Goal: Information Seeking & Learning: Check status

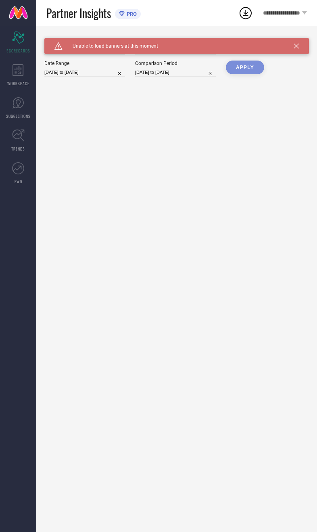
type input "All"
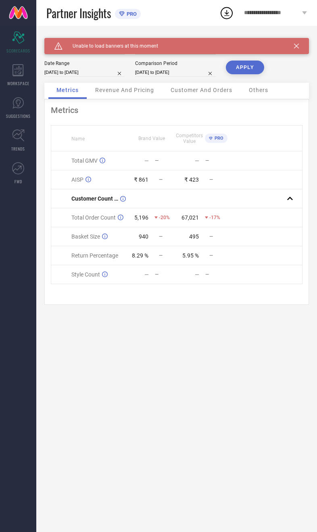
click at [256, 63] on button "APPLY" at bounding box center [245, 68] width 38 height 14
click at [306, 40] on div "Caution Created with Sketch. Unable to load banners at this moment" at bounding box center [176, 46] width 265 height 16
click at [294, 45] on icon at bounding box center [296, 46] width 5 height 5
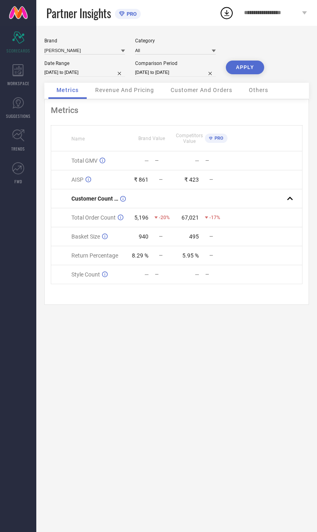
click at [252, 74] on button "APPLY" at bounding box center [245, 68] width 38 height 14
click at [109, 97] on div "Revenue And Pricing" at bounding box center [124, 91] width 75 height 16
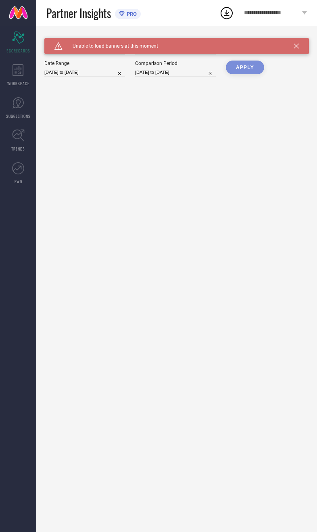
type input "All"
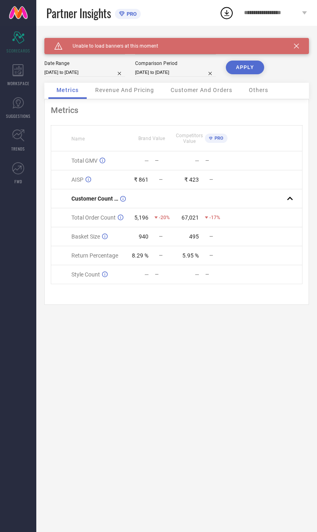
click at [305, 44] on div "Caution Created with Sketch. Unable to load banners at this moment" at bounding box center [176, 46] width 265 height 16
click at [303, 44] on div "Caution Created with Sketch. Unable to load banners at this moment" at bounding box center [176, 46] width 265 height 16
click at [302, 46] on div "Caution Created with Sketch. Unable to load banners at this moment" at bounding box center [176, 46] width 265 height 16
click at [305, 41] on div "Caution Created with Sketch. Unable to load banners at this moment" at bounding box center [176, 46] width 265 height 16
click at [304, 49] on div "Caution Created with Sketch. Unable to load banners at this moment" at bounding box center [176, 46] width 265 height 16
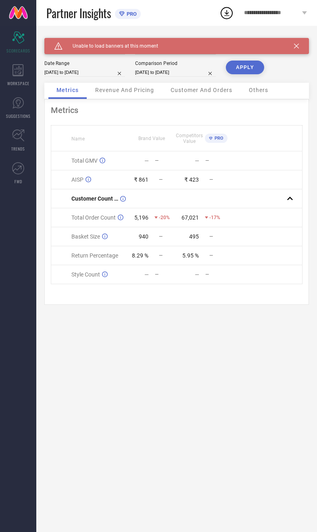
click at [308, 46] on div "Caution Created with Sketch. Unable to load banners at this moment" at bounding box center [176, 46] width 265 height 16
click at [296, 46] on icon at bounding box center [296, 46] width 5 height 5
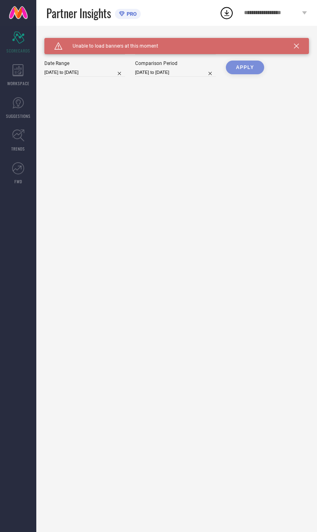
type input "All"
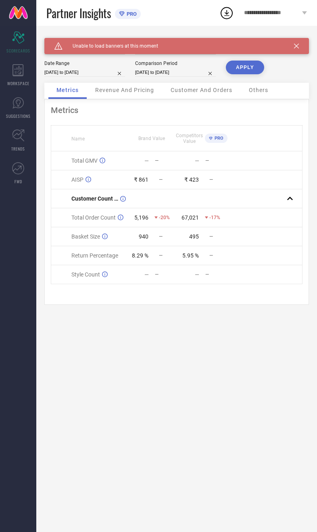
click at [298, 46] on icon at bounding box center [296, 46] width 5 height 5
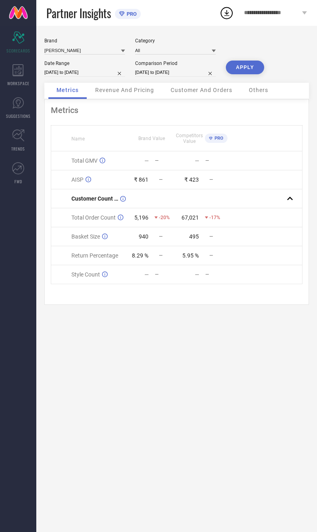
click at [112, 92] on span "Revenue And Pricing" at bounding box center [124, 90] width 59 height 6
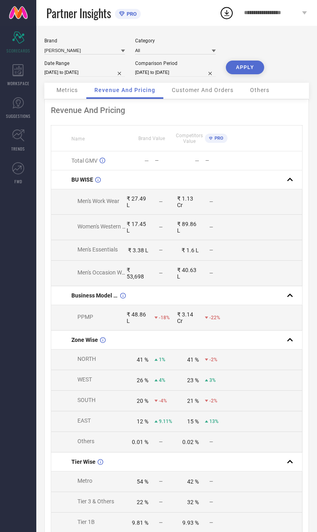
click at [195, 99] on div "Customer And Orders" at bounding box center [203, 91] width 78 height 16
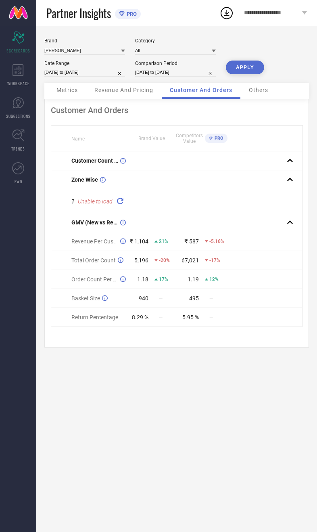
click at [50, 88] on div "Metrics" at bounding box center [67, 91] width 38 height 16
